Goal: Task Accomplishment & Management: Use online tool/utility

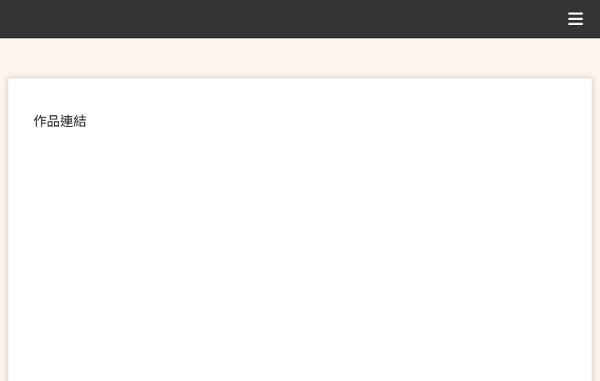
scroll to position [500, 0]
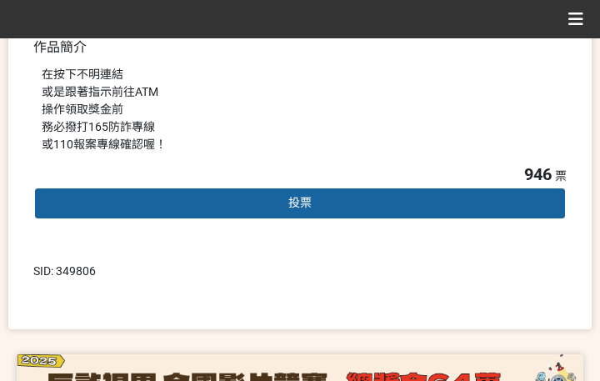
click at [317, 200] on div "投票" at bounding box center [300, 203] width 534 height 33
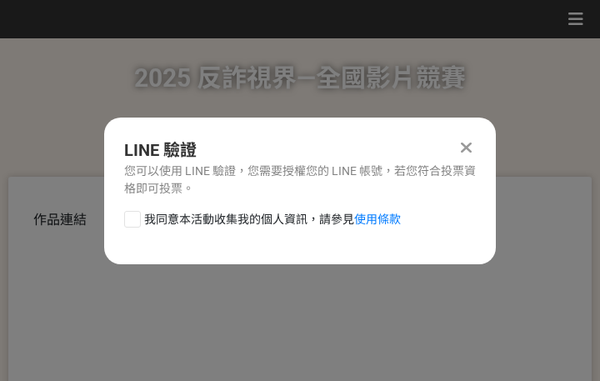
scroll to position [0, 0]
drag, startPoint x: 248, startPoint y: 213, endPoint x: 262, endPoint y: 234, distance: 24.7
click at [248, 215] on span "我同意本活動收集我的個人資訊，請參見 使用條款" at bounding box center [272, 220] width 257 height 18
click at [136, 215] on input "我同意本活動收集我的個人資訊，請參見 使用條款" at bounding box center [130, 218] width 11 height 11
checkbox input "false"
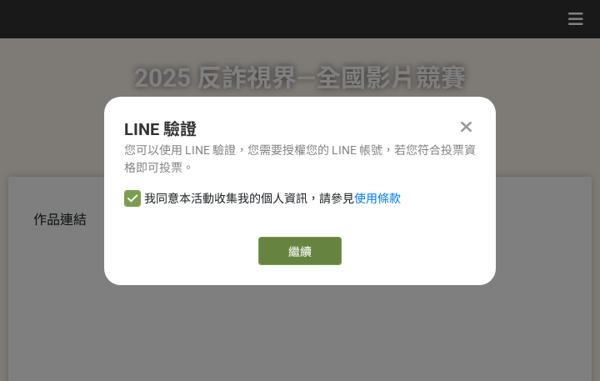
click at [278, 247] on link "繼續" at bounding box center [299, 251] width 83 height 28
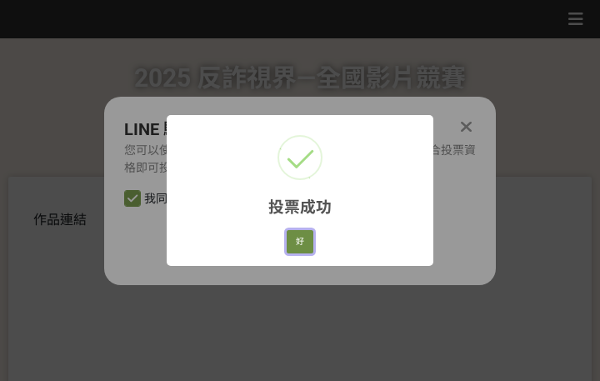
click at [294, 248] on button "好" at bounding box center [300, 241] width 27 height 23
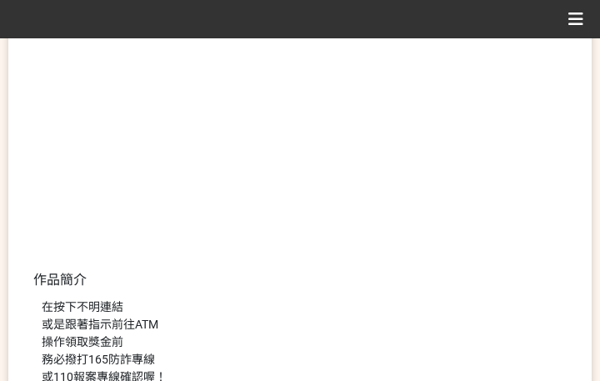
scroll to position [357, 0]
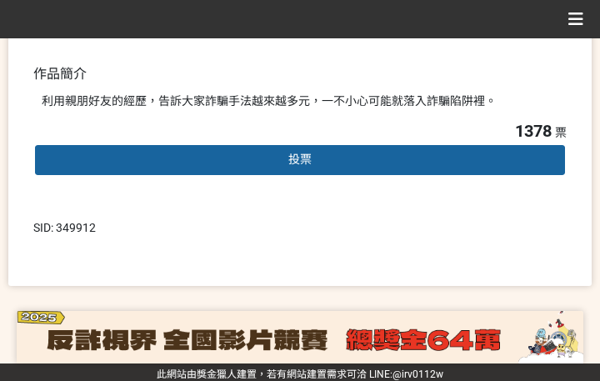
scroll to position [478, 0]
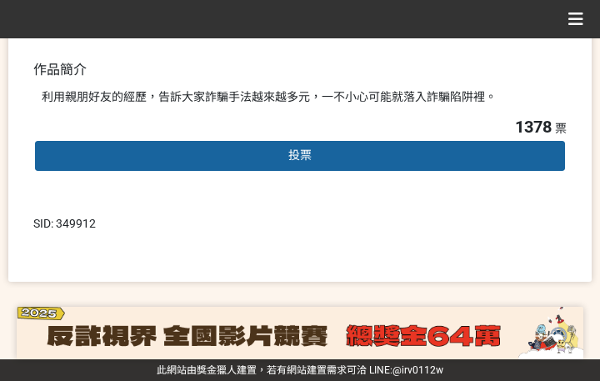
click at [283, 143] on div "投票" at bounding box center [300, 155] width 534 height 33
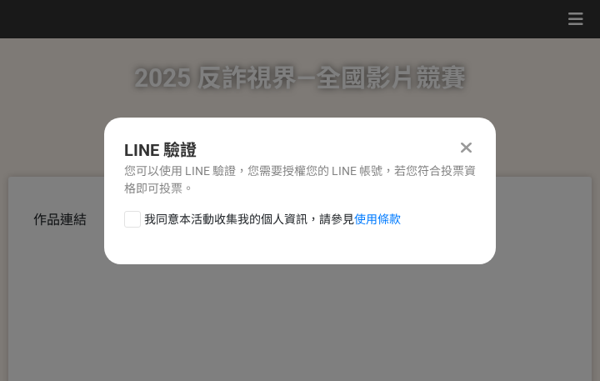
scroll to position [0, 0]
drag, startPoint x: 190, startPoint y: 216, endPoint x: 212, endPoint y: 233, distance: 27.3
click at [190, 217] on span "我同意本活動收集我的個人資訊，請參見 使用條款" at bounding box center [272, 220] width 257 height 18
click at [136, 217] on input "我同意本活動收集我的個人資訊，請參見 使用條款" at bounding box center [130, 218] width 11 height 11
checkbox input "false"
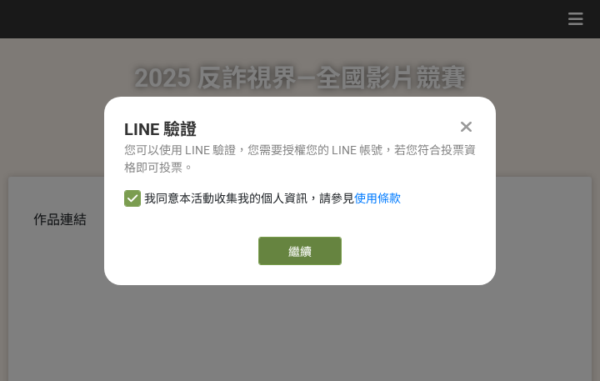
click at [283, 251] on link "繼續" at bounding box center [299, 251] width 83 height 28
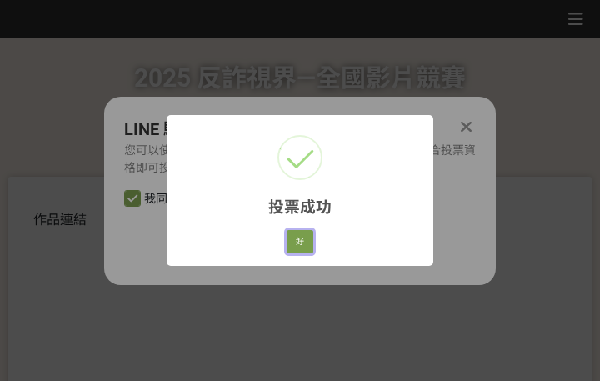
drag, startPoint x: 302, startPoint y: 244, endPoint x: 279, endPoint y: 222, distance: 31.8
click at [303, 244] on button "好" at bounding box center [300, 241] width 27 height 23
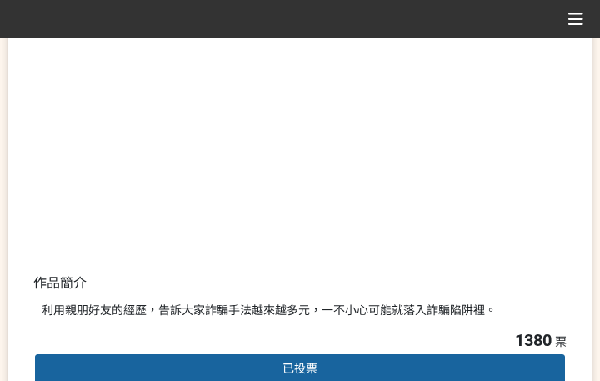
scroll to position [374, 0]
